Goal: Task Accomplishment & Management: Manage account settings

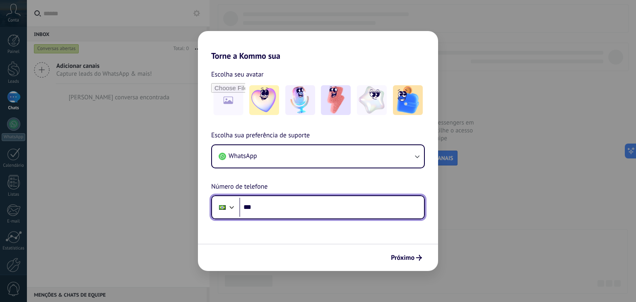
click at [294, 211] on input "***" at bounding box center [331, 207] width 185 height 19
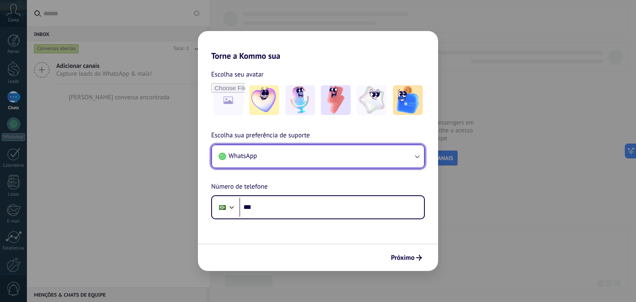
click at [377, 146] on button "WhatsApp" at bounding box center [318, 156] width 212 height 22
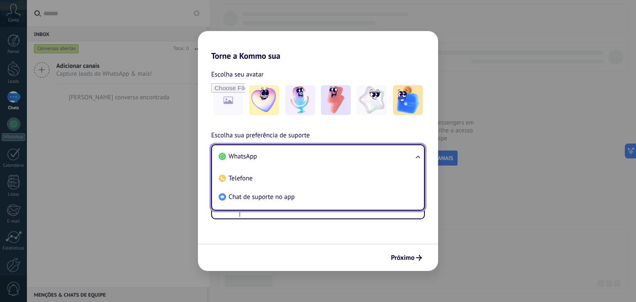
click at [334, 158] on li "WhatsApp" at bounding box center [316, 156] width 202 height 19
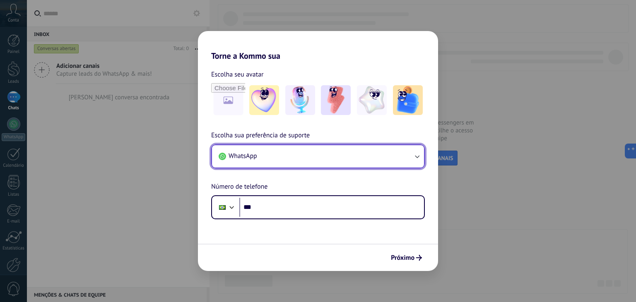
click at [334, 158] on button "WhatsApp" at bounding box center [318, 156] width 212 height 22
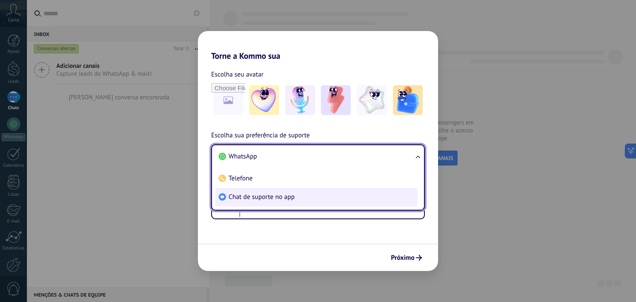
click at [285, 201] on li "Chat de suporte no app" at bounding box center [316, 197] width 202 height 19
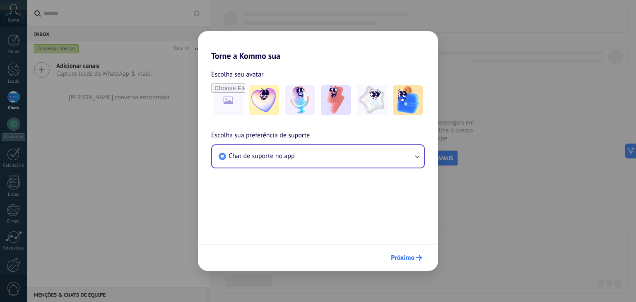
click at [408, 253] on button "Próximo" at bounding box center [406, 258] width 38 height 14
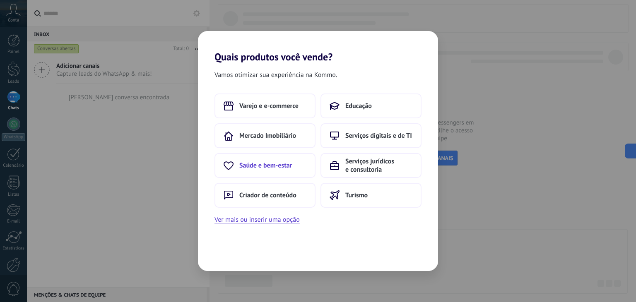
click at [279, 162] on span "Saúde e bem-estar" at bounding box center [265, 165] width 53 height 8
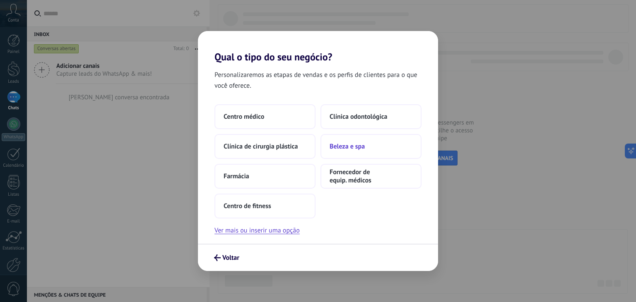
click at [359, 150] on span "Beleza e spa" at bounding box center [346, 146] width 35 height 8
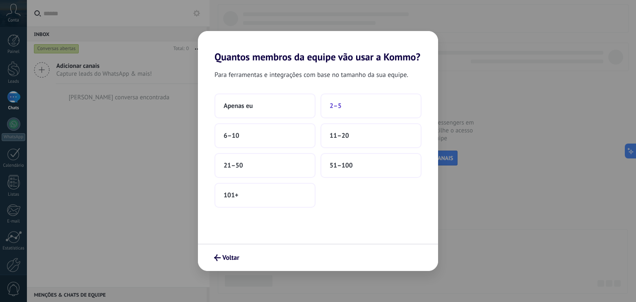
click at [345, 99] on button "2–5" at bounding box center [370, 106] width 101 height 25
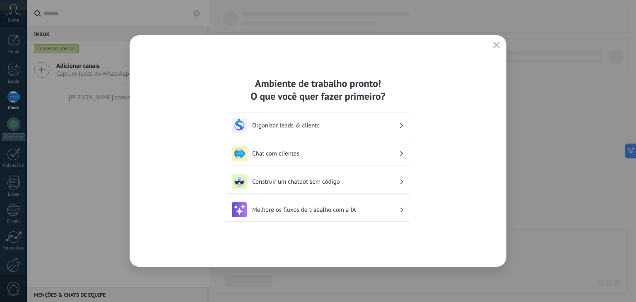
click at [319, 131] on div "Organizar leads & clients" at bounding box center [318, 125] width 172 height 15
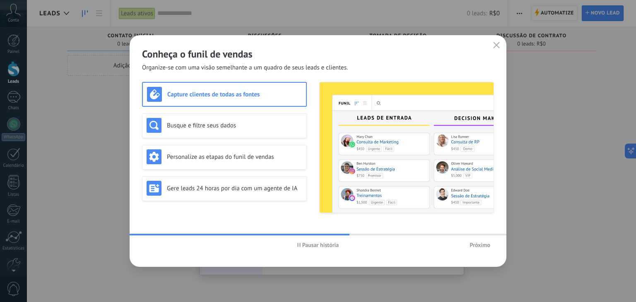
click at [478, 245] on span "Próximo" at bounding box center [479, 245] width 21 height 6
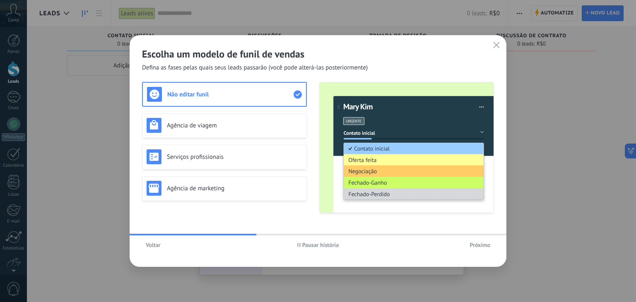
click at [478, 245] on span "Próximo" at bounding box center [479, 245] width 21 height 6
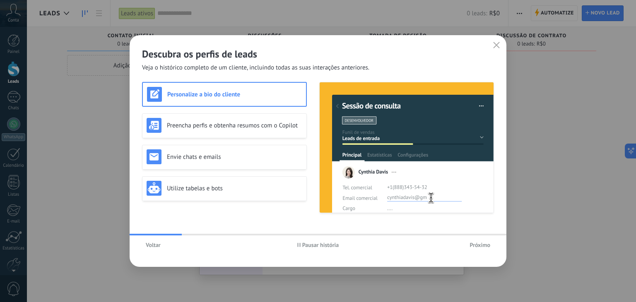
click at [478, 245] on span "Próximo" at bounding box center [479, 245] width 21 height 6
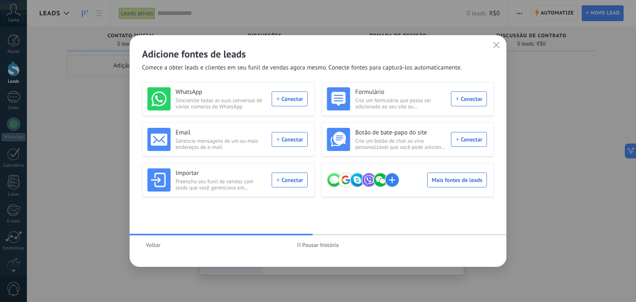
click at [494, 42] on button "button" at bounding box center [496, 46] width 11 height 12
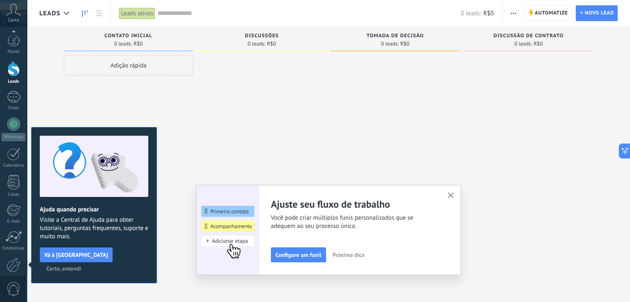
scroll to position [42, 0]
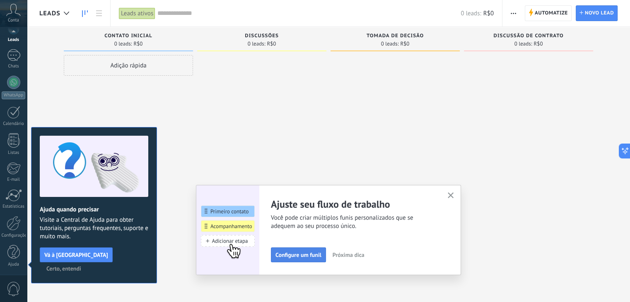
click at [282, 248] on button "Configure um funil" at bounding box center [298, 255] width 55 height 15
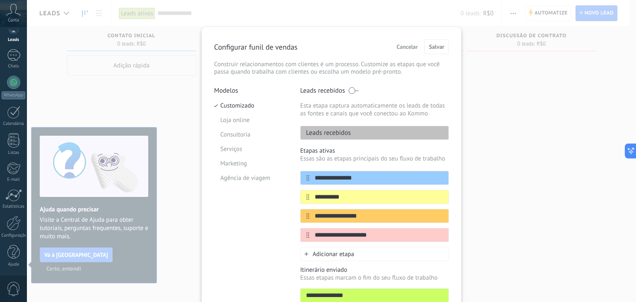
click at [405, 46] on span "Cancelar" at bounding box center [406, 47] width 21 height 6
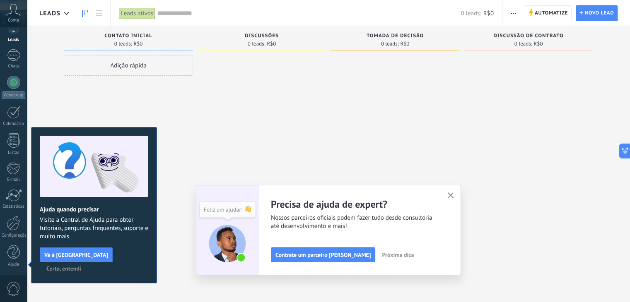
click at [454, 194] on use "button" at bounding box center [450, 195] width 6 height 6
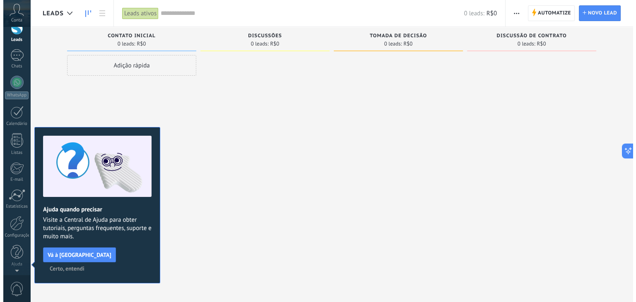
scroll to position [0, 0]
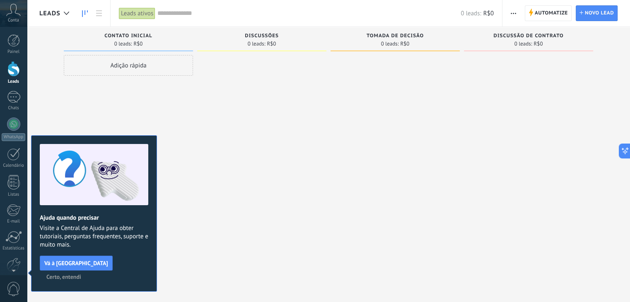
click at [81, 274] on span "Certo, entendi" at bounding box center [63, 277] width 35 height 6
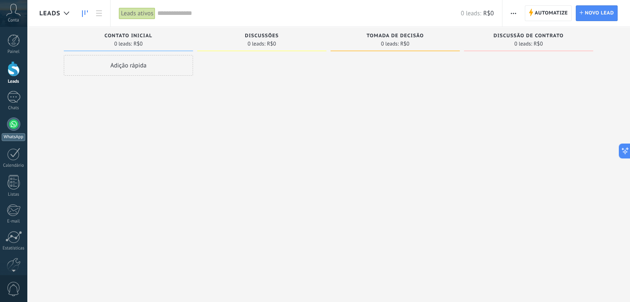
click at [17, 127] on div at bounding box center [13, 124] width 13 height 13
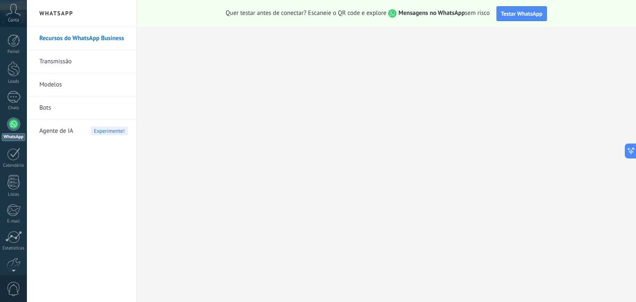
click at [12, 14] on icon at bounding box center [13, 10] width 14 height 12
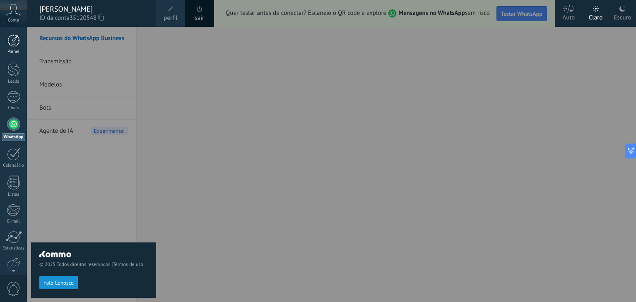
click at [13, 43] on div at bounding box center [13, 40] width 12 height 12
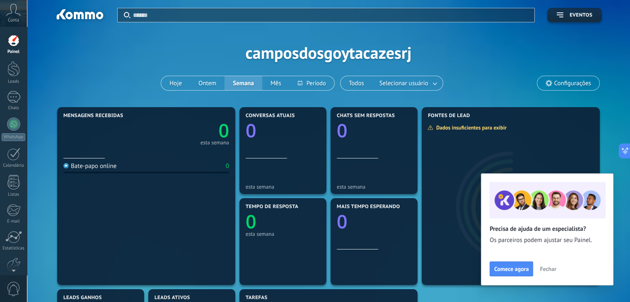
click at [550, 272] on span "Fechar" at bounding box center [547, 269] width 17 height 6
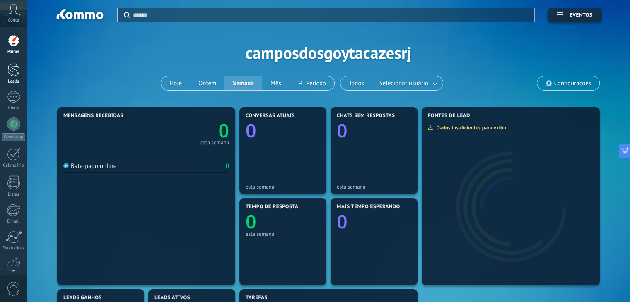
click at [10, 70] on div at bounding box center [13, 68] width 12 height 15
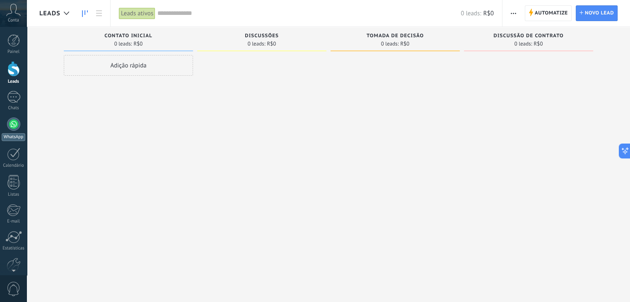
click at [17, 126] on div at bounding box center [13, 124] width 13 height 13
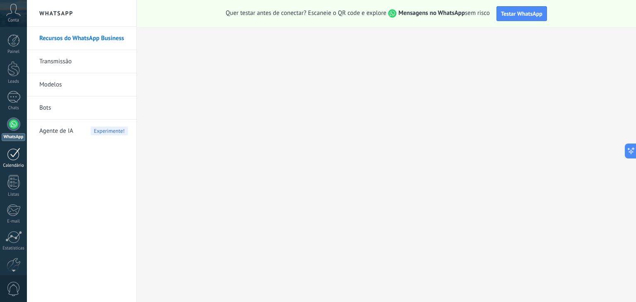
click at [15, 152] on div at bounding box center [13, 154] width 13 height 13
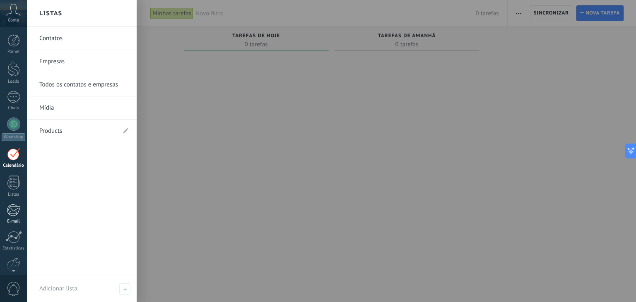
click at [15, 217] on link "E-mail" at bounding box center [13, 214] width 27 height 20
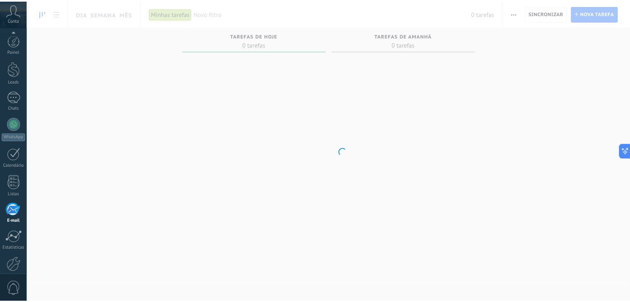
scroll to position [42, 0]
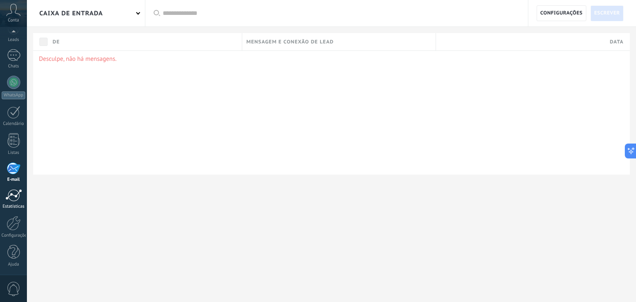
click at [15, 196] on div at bounding box center [13, 195] width 17 height 12
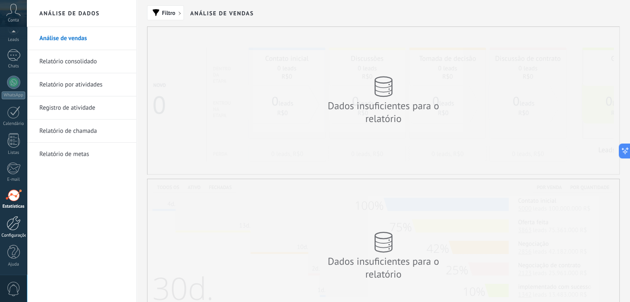
click at [19, 219] on div at bounding box center [14, 223] width 14 height 14
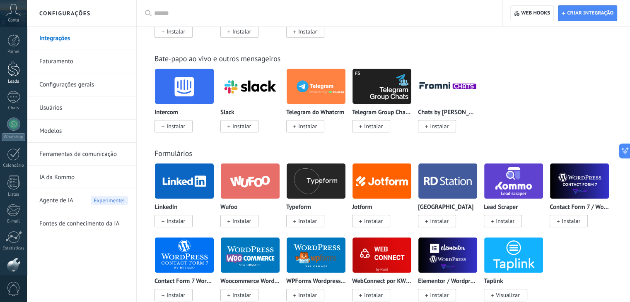
click at [17, 71] on div at bounding box center [13, 68] width 12 height 15
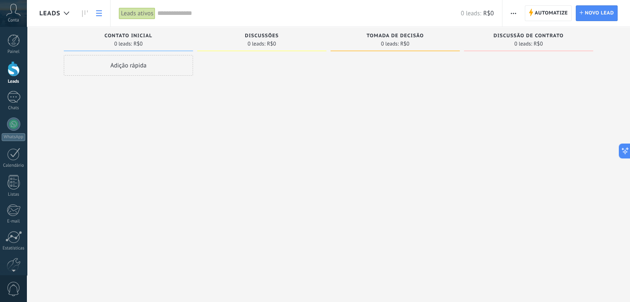
drag, startPoint x: 177, startPoint y: 32, endPoint x: 99, endPoint y: 15, distance: 80.0
click at [99, 15] on div "Leads Leads ativos Aplicar 0 leads: R$0 Leads ativos Meus leads Leads ganhos Le…" at bounding box center [328, 158] width 603 height 316
click at [99, 15] on icon at bounding box center [99, 13] width 6 height 6
